Goal: Navigation & Orientation: Find specific page/section

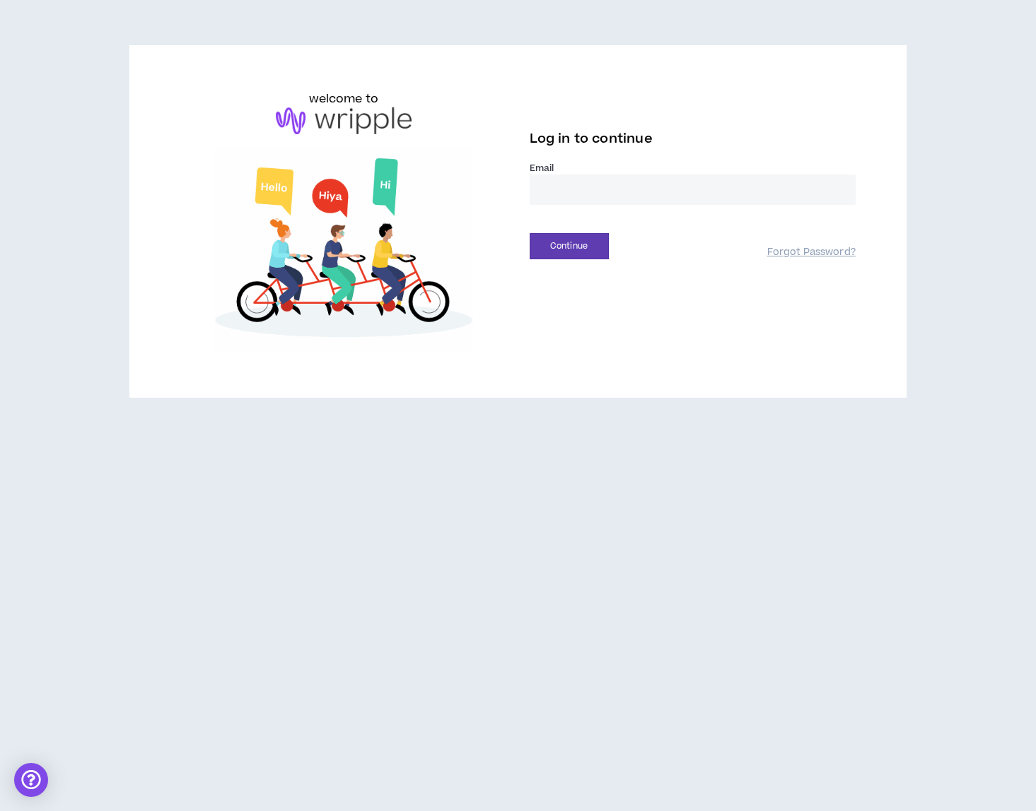
type input "**********"
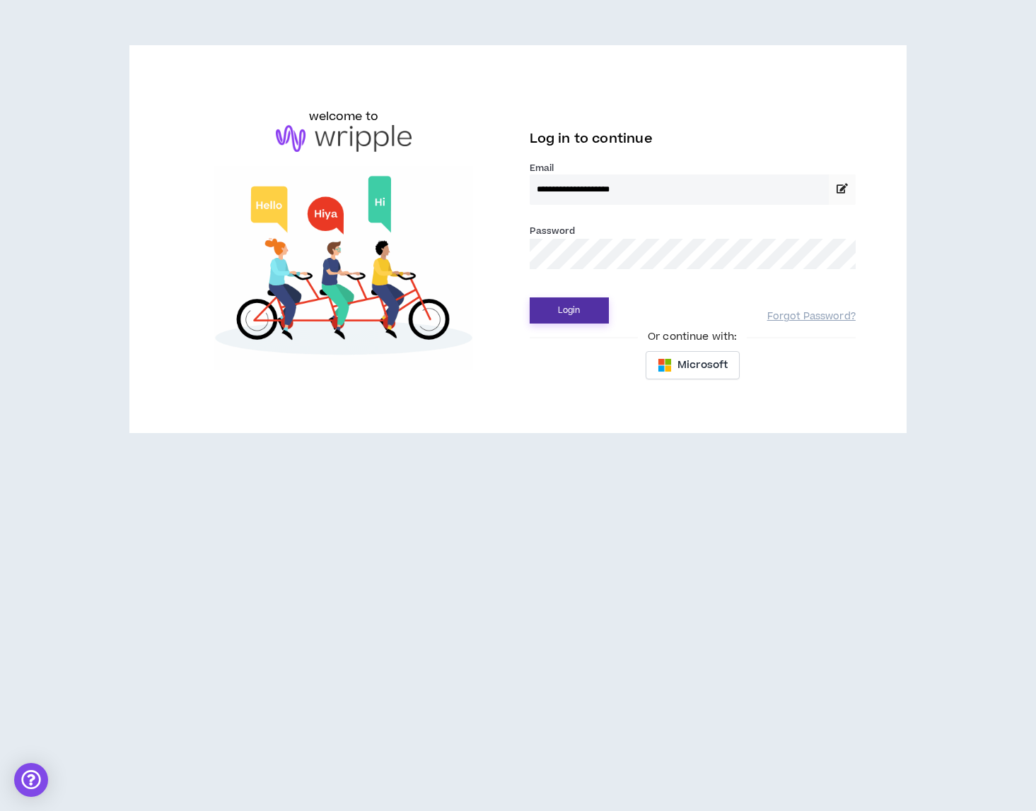
click at [577, 312] on button "Login" at bounding box center [568, 311] width 79 height 26
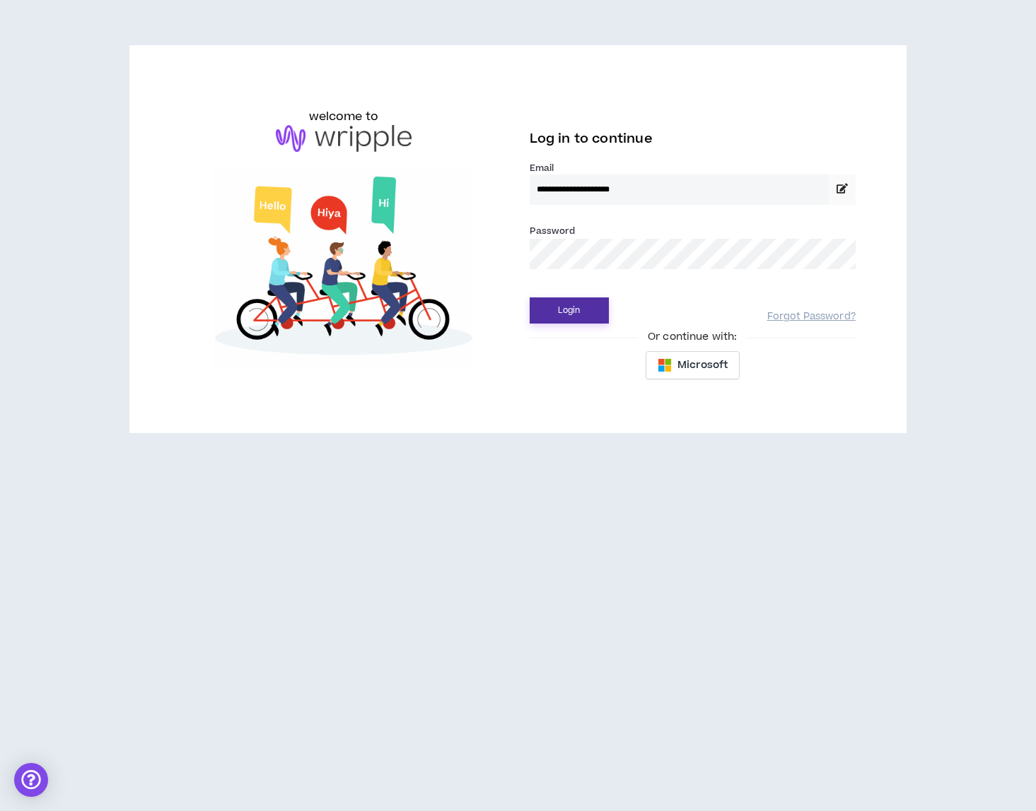
click at [575, 309] on button "Login" at bounding box center [568, 311] width 79 height 26
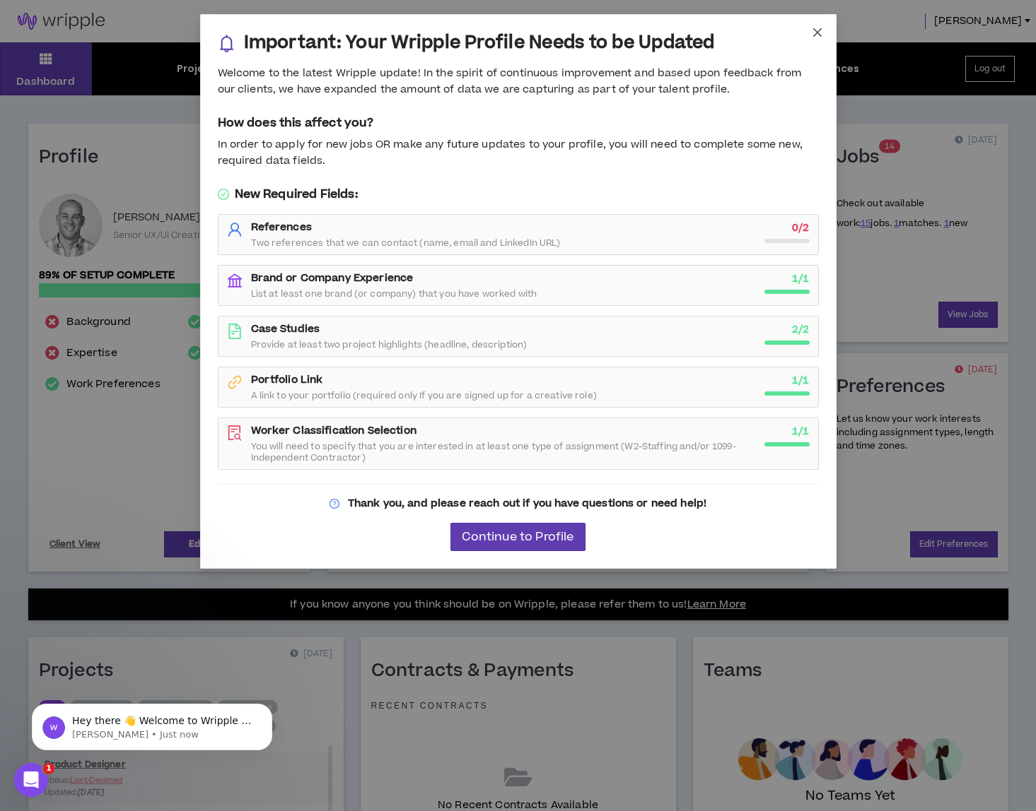
click at [816, 31] on icon "close" at bounding box center [816, 32] width 8 height 8
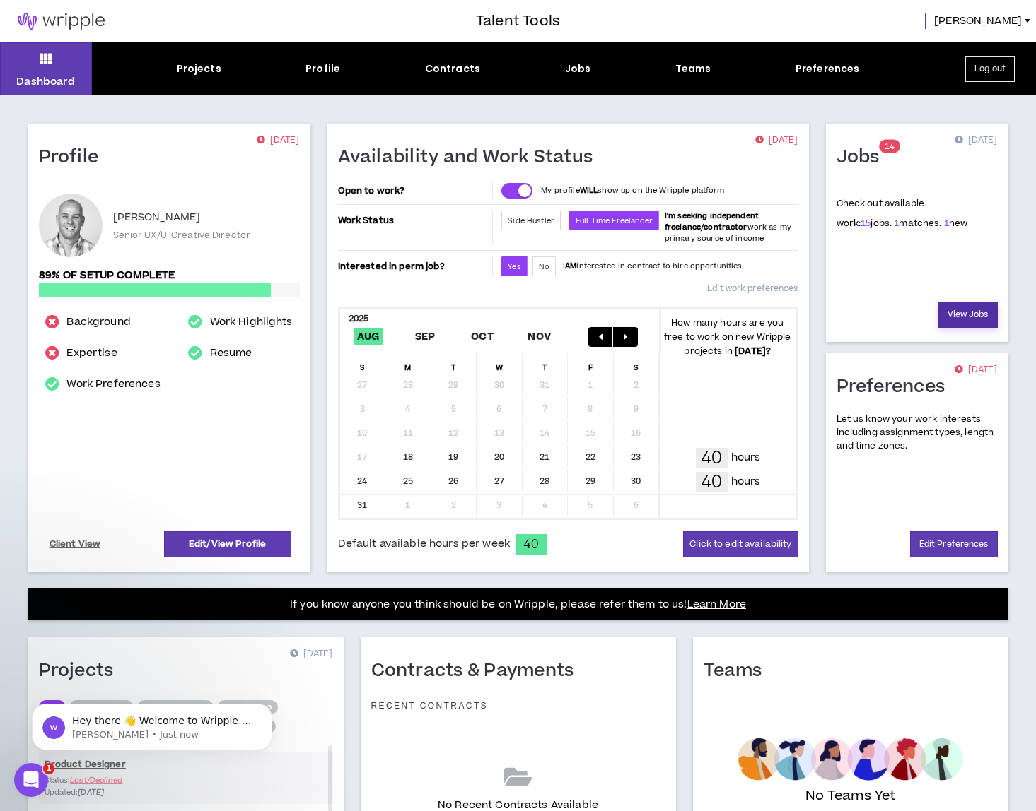
click at [978, 308] on link "View Jobs" at bounding box center [967, 315] width 59 height 26
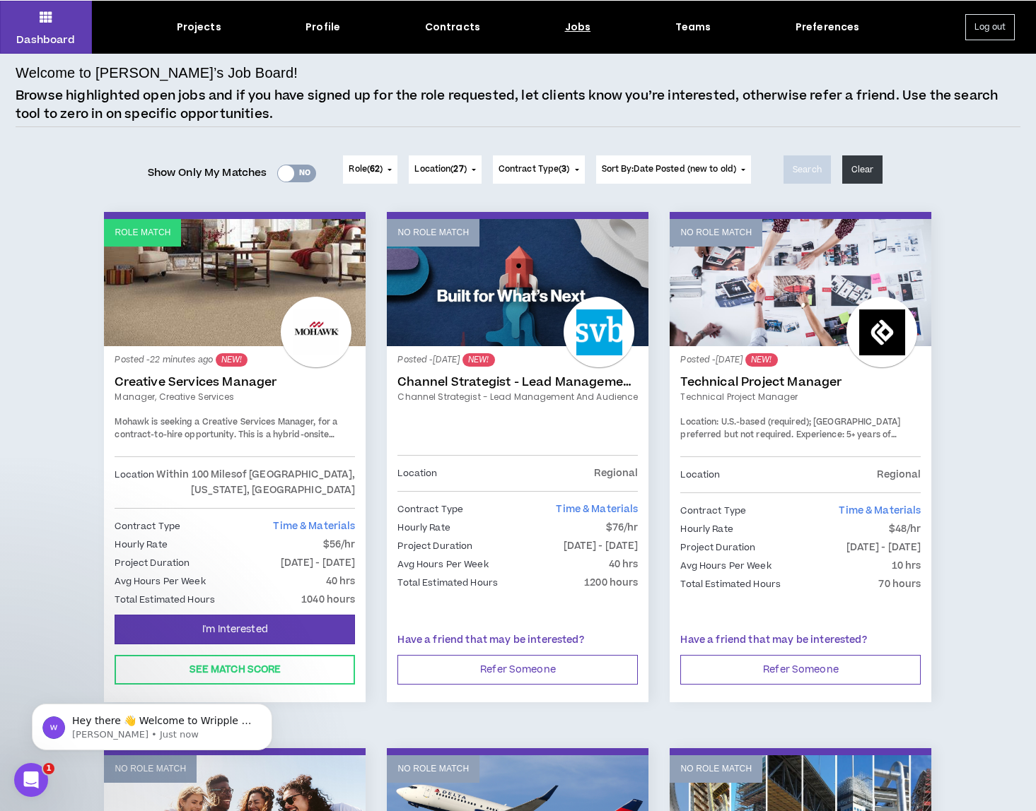
scroll to position [42, 0]
